Goal: Information Seeking & Learning: Learn about a topic

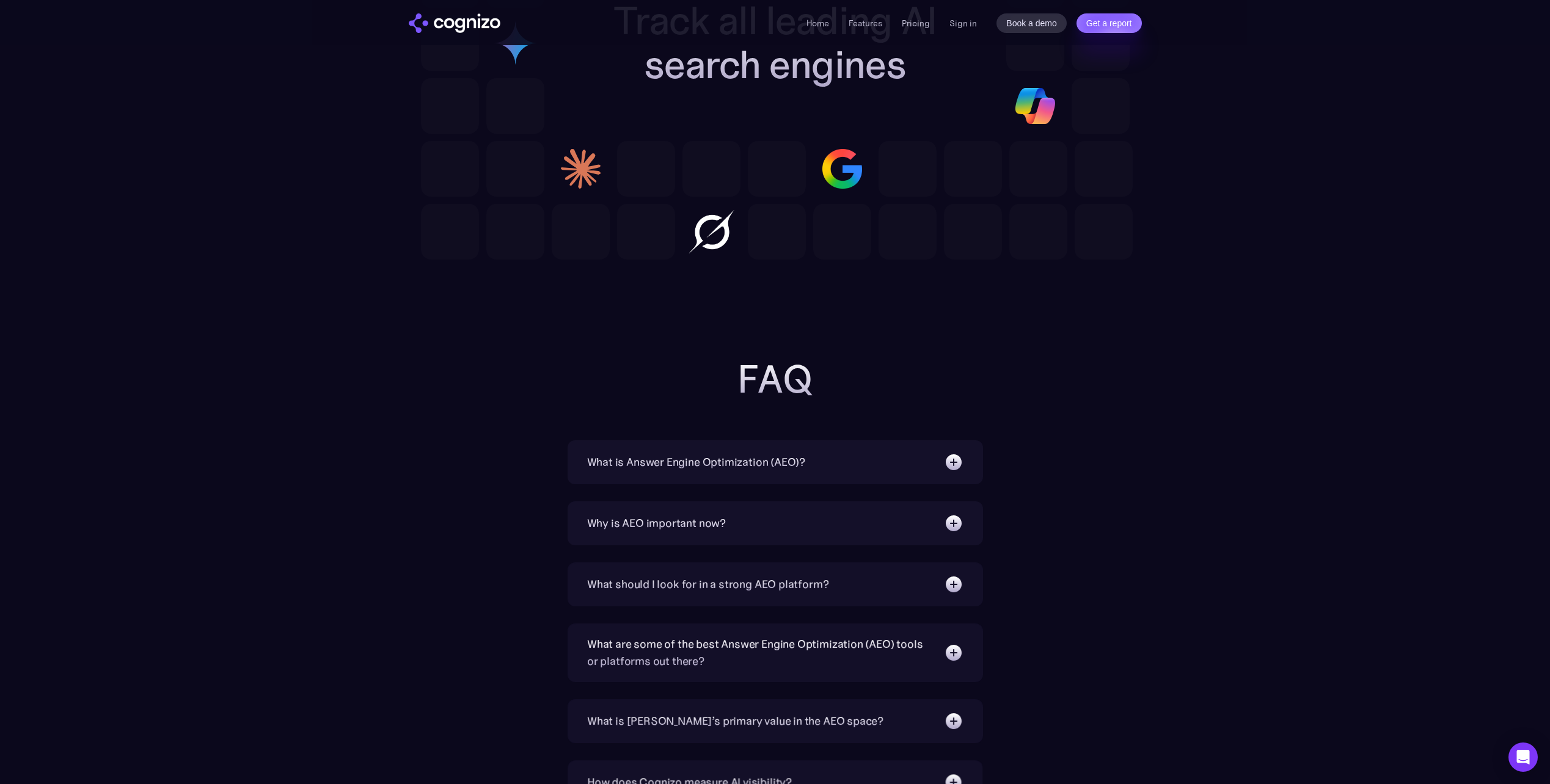
scroll to position [3604, 0]
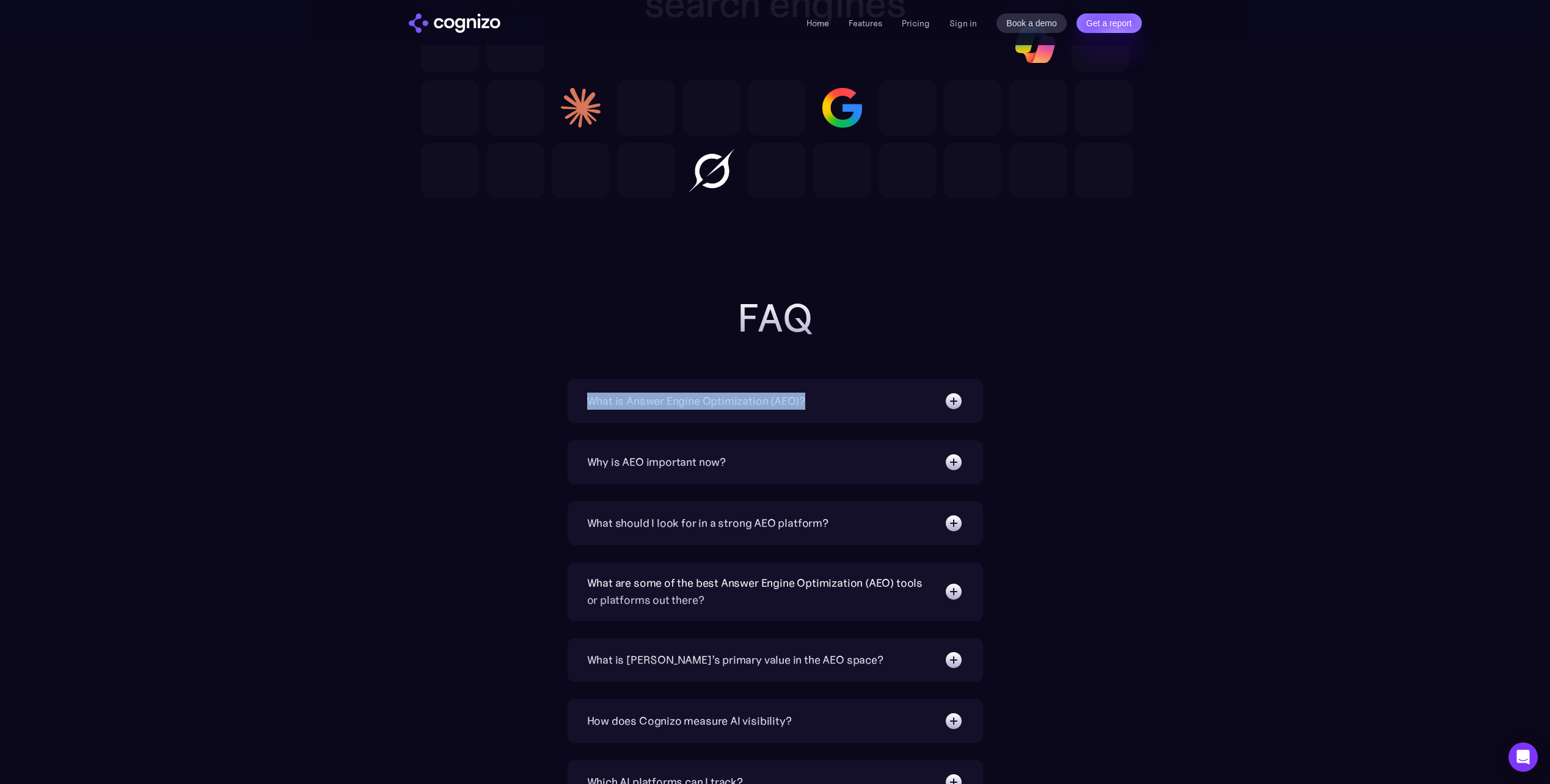
drag, startPoint x: 827, startPoint y: 399, endPoint x: 554, endPoint y: 402, distance: 273.0
click at [554, 402] on div "What is Answer Engine Optimization (AEO)? AEO is a digital marketing strategy f…" at bounding box center [775, 714] width 709 height 669
copy div "What is Answer Engine Optimization (AEO)?"
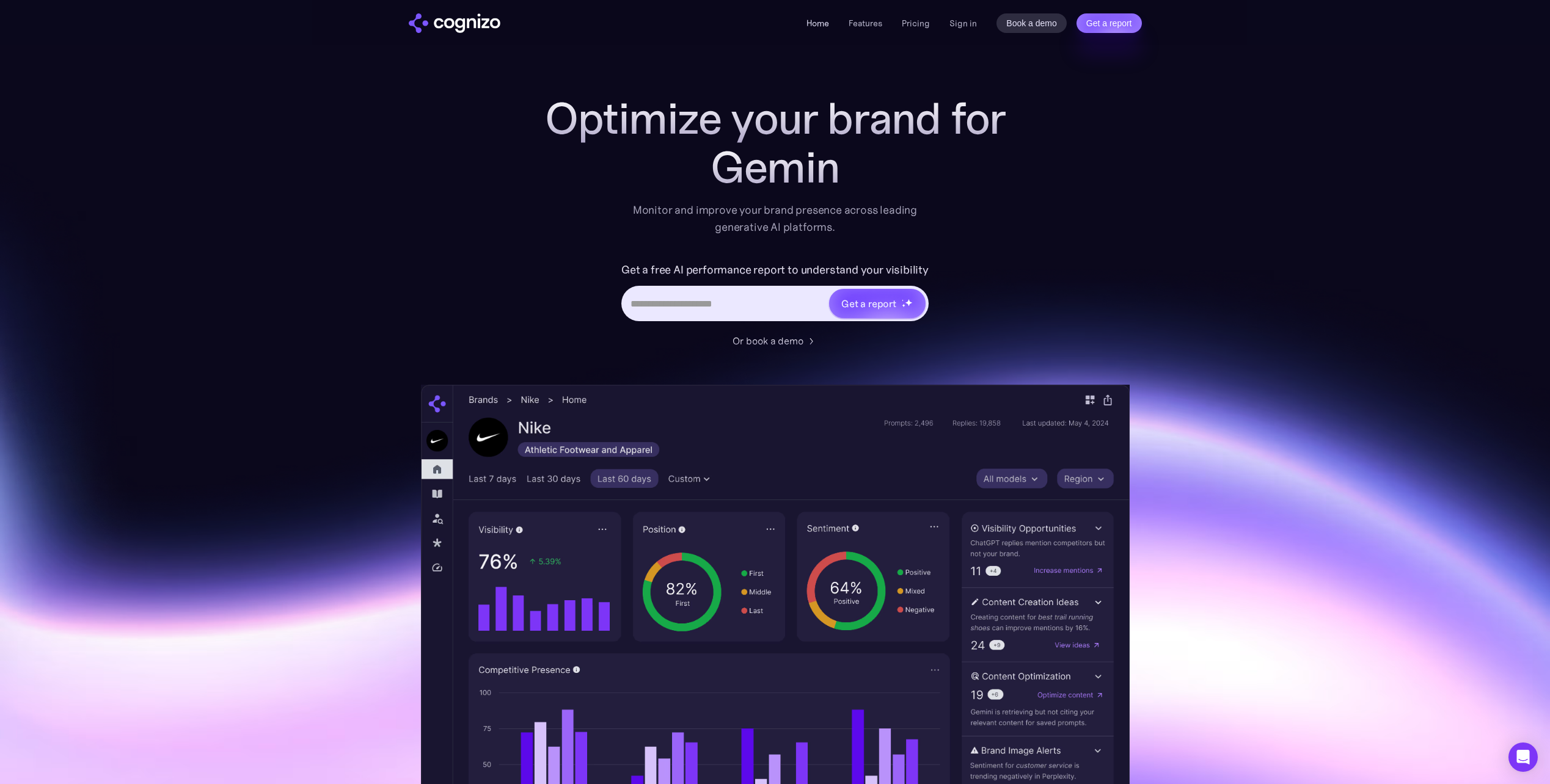
click at [820, 25] on link "Home" at bounding box center [817, 23] width 23 height 11
click at [816, 21] on link "Home" at bounding box center [817, 23] width 23 height 11
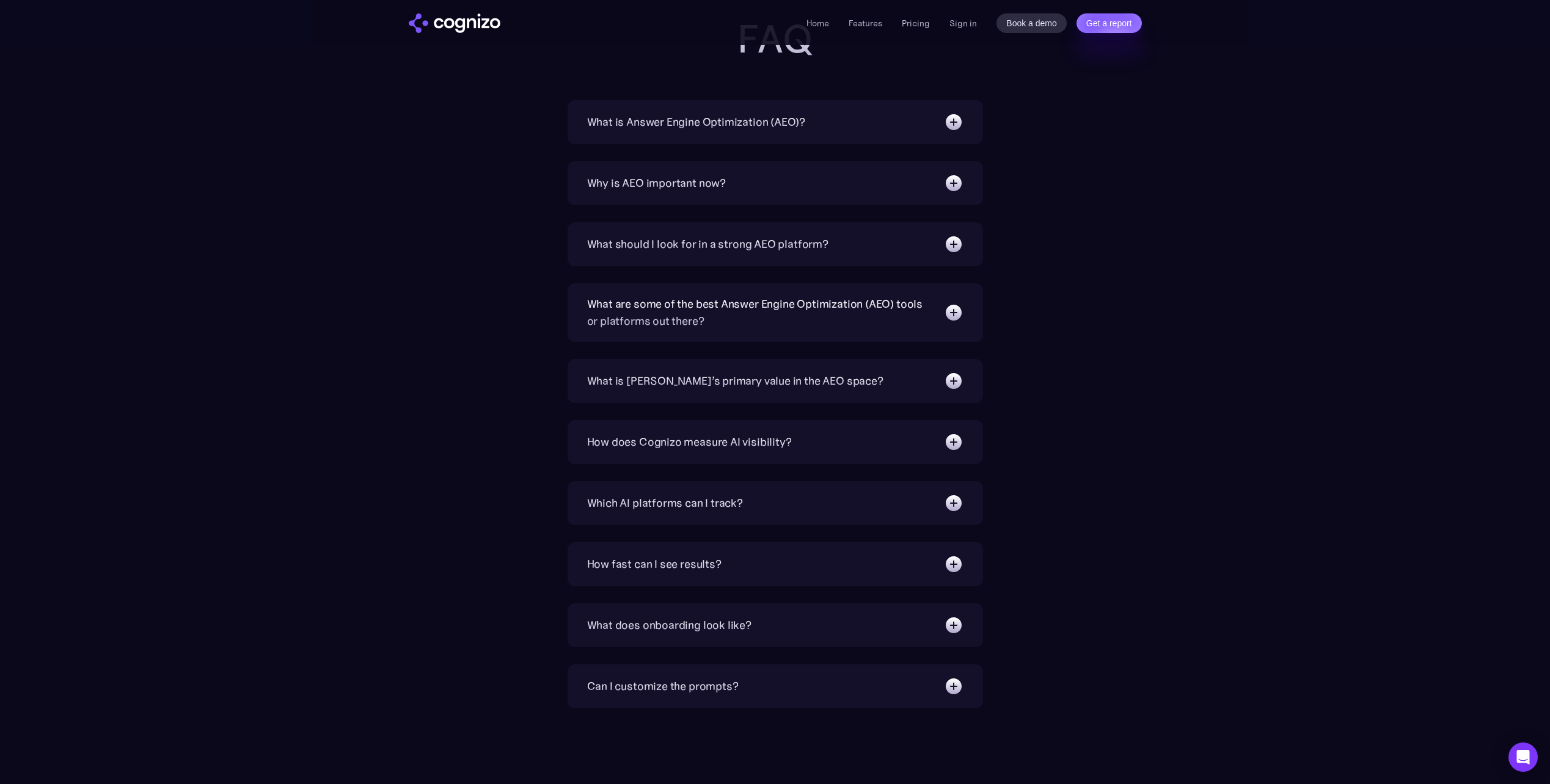
scroll to position [4031, 0]
